Goal: Transaction & Acquisition: Book appointment/travel/reservation

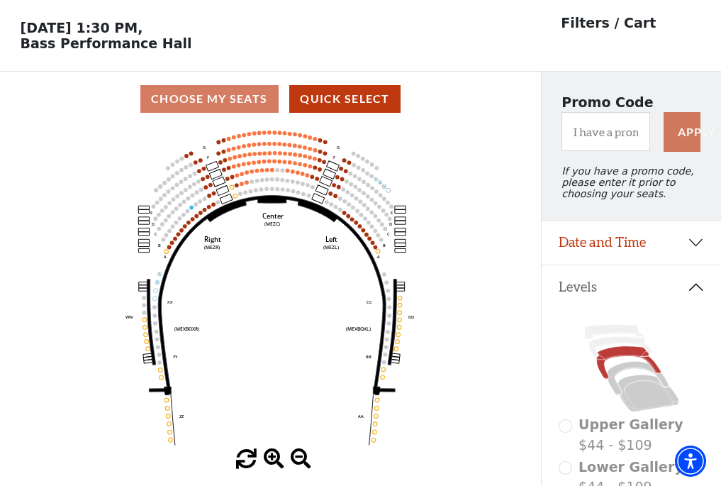
scroll to position [66, 0]
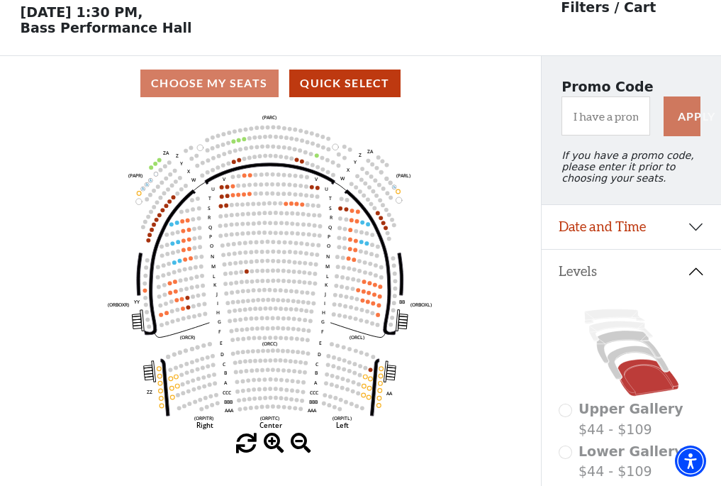
scroll to position [66, 0]
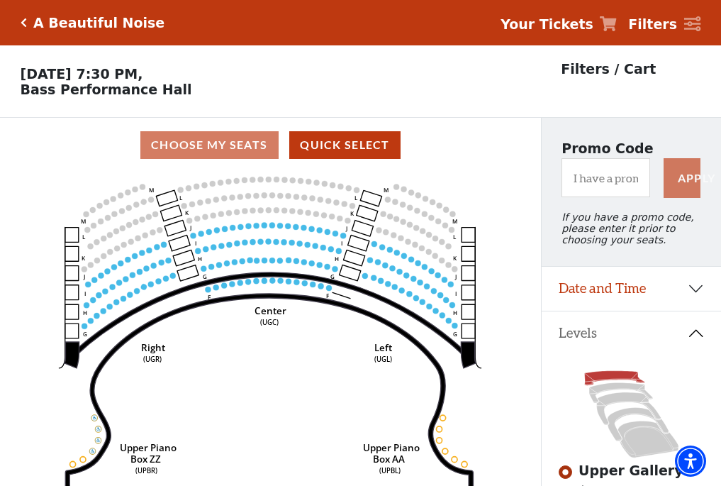
scroll to position [66, 0]
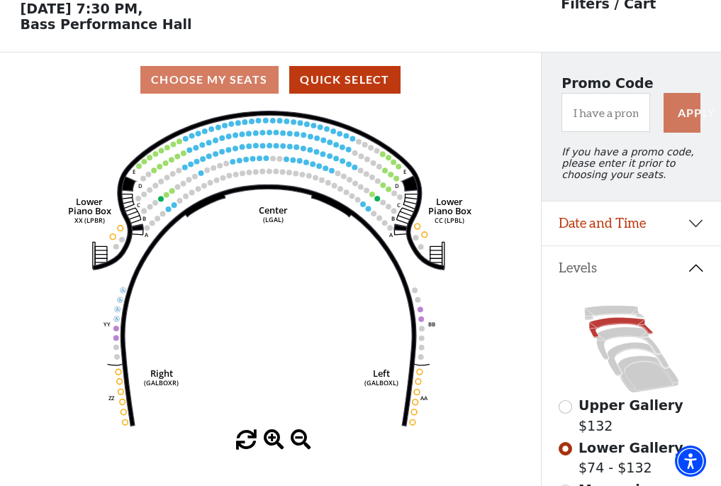
scroll to position [66, 0]
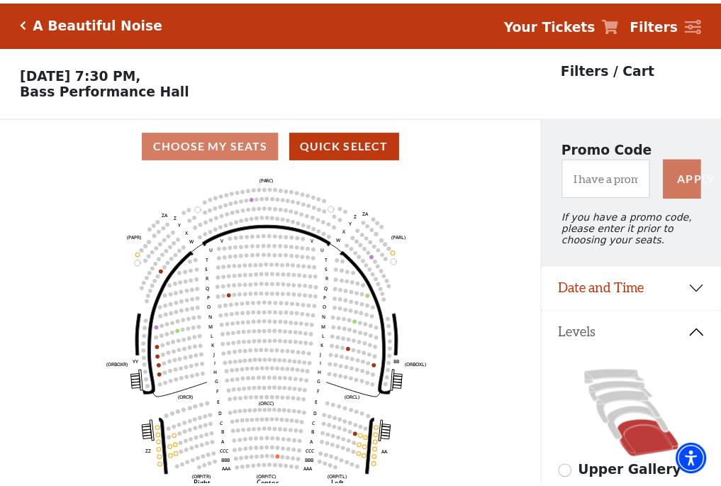
scroll to position [66, 0]
